Goal: Use online tool/utility

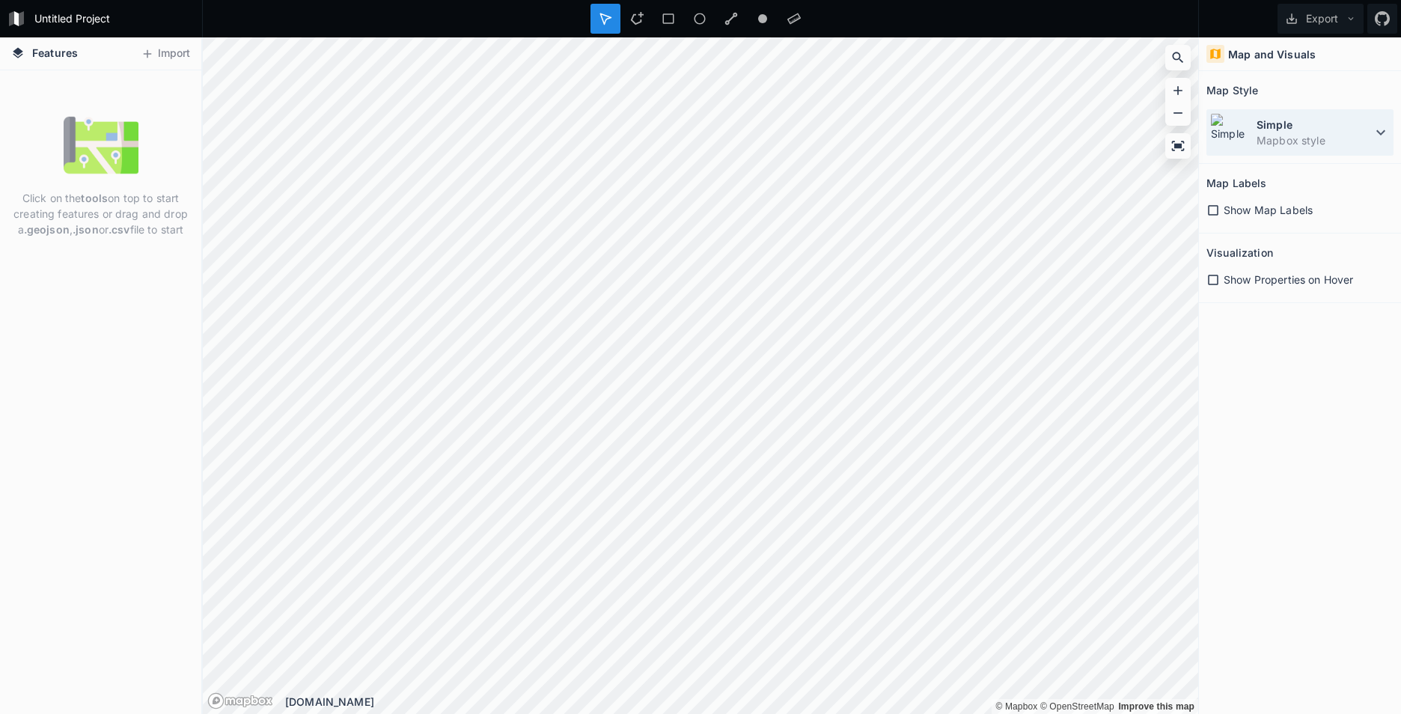
click at [1332, 152] on div "Simple Mapbox style" at bounding box center [1299, 132] width 187 height 46
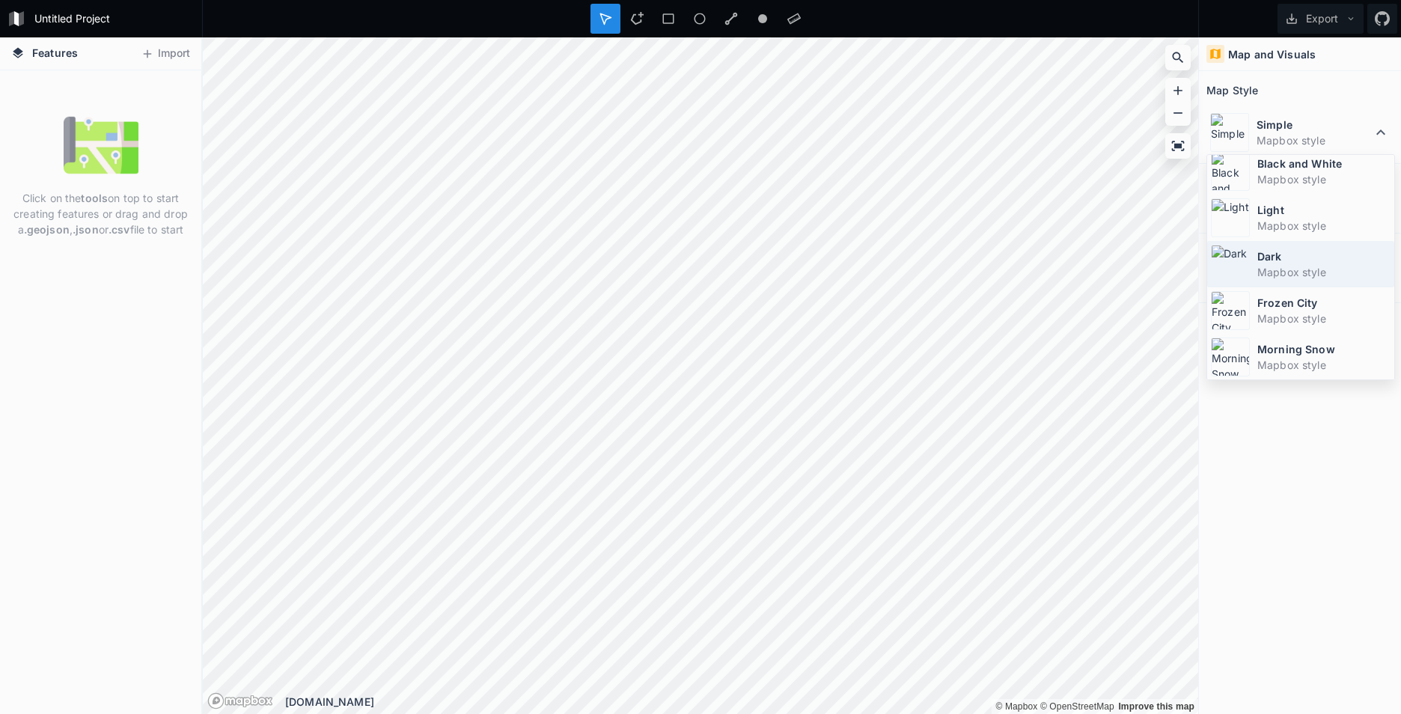
scroll to position [100, 0]
click at [1281, 314] on dd "Mapbox style" at bounding box center [1323, 318] width 133 height 16
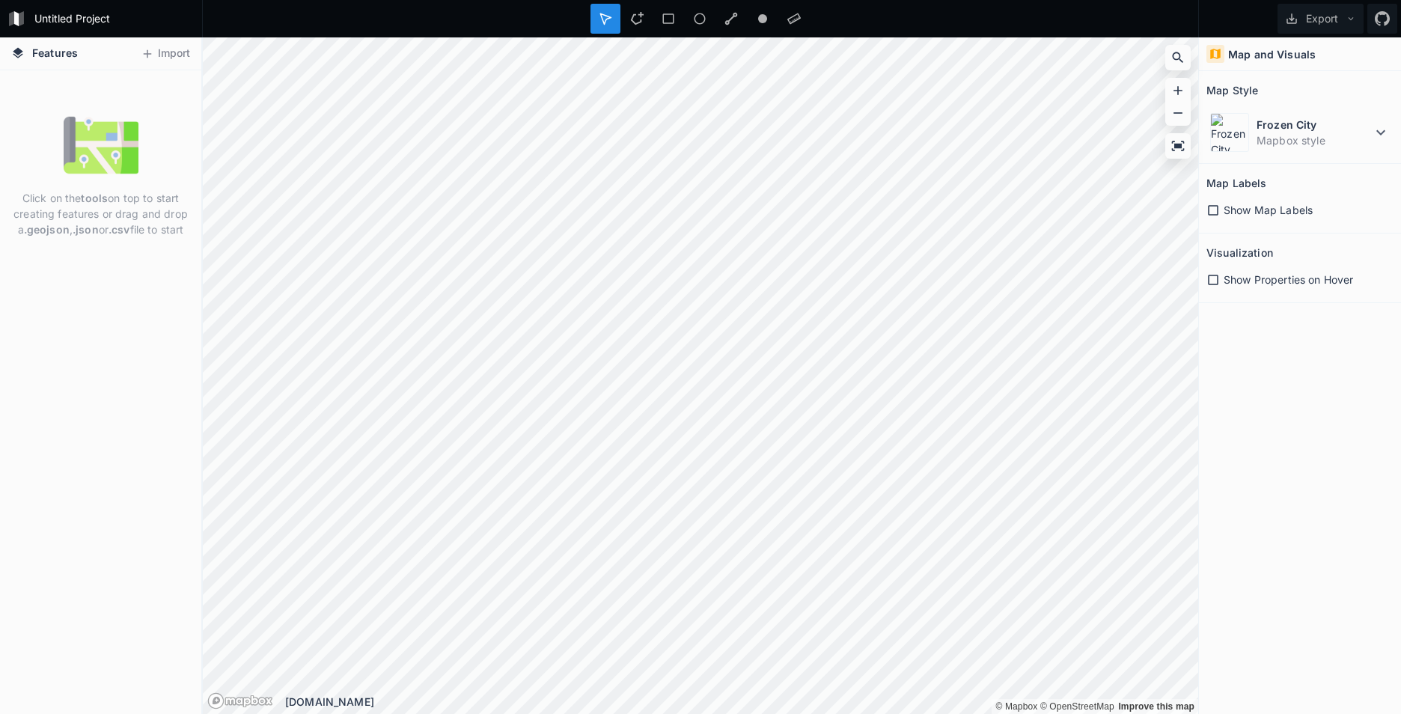
click at [1229, 210] on span "Show Map Labels" at bounding box center [1267, 210] width 89 height 16
click at [1235, 276] on span "Show Properties on Hover" at bounding box center [1287, 280] width 129 height 16
click at [661, 19] on icon at bounding box center [667, 18] width 13 height 13
click at [703, 16] on icon at bounding box center [699, 18] width 13 height 13
click at [723, 35] on div at bounding box center [700, 18] width 997 height 37
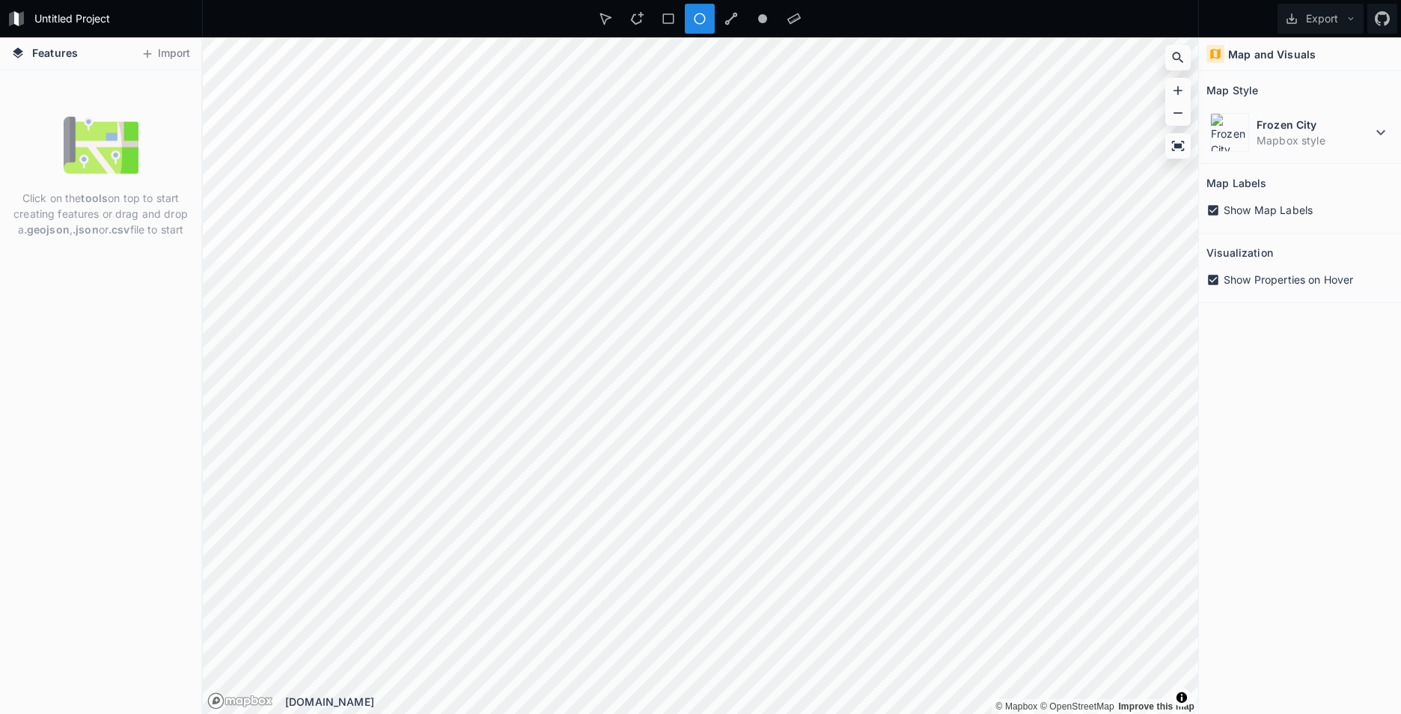
click at [723, 34] on div at bounding box center [700, 18] width 997 height 37
drag, startPoint x: 723, startPoint y: 34, endPoint x: 725, endPoint y: 24, distance: 10.0
click at [725, 24] on icon at bounding box center [730, 18] width 13 height 13
